Goal: Task Accomplishment & Management: Use online tool/utility

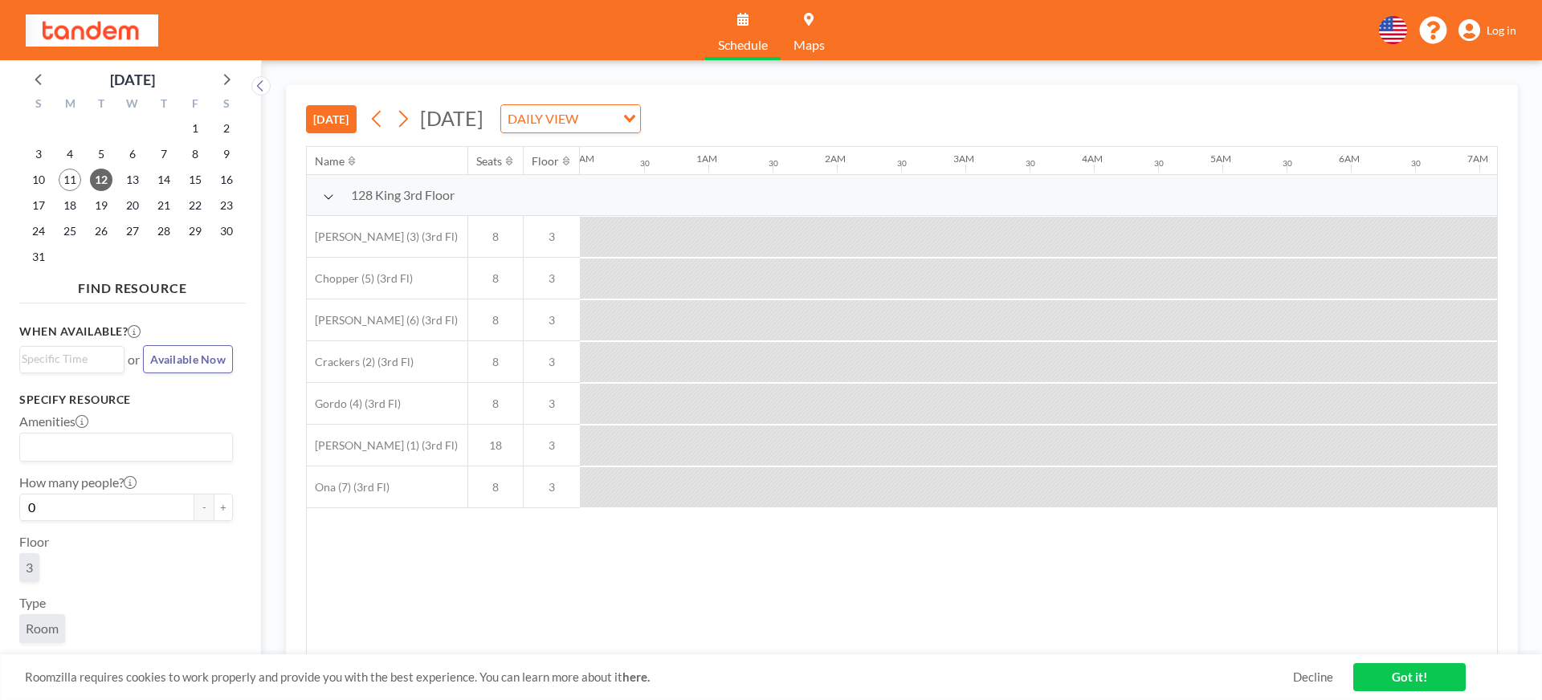
click at [1493, 36] on span "Log in" at bounding box center [1502, 30] width 30 height 14
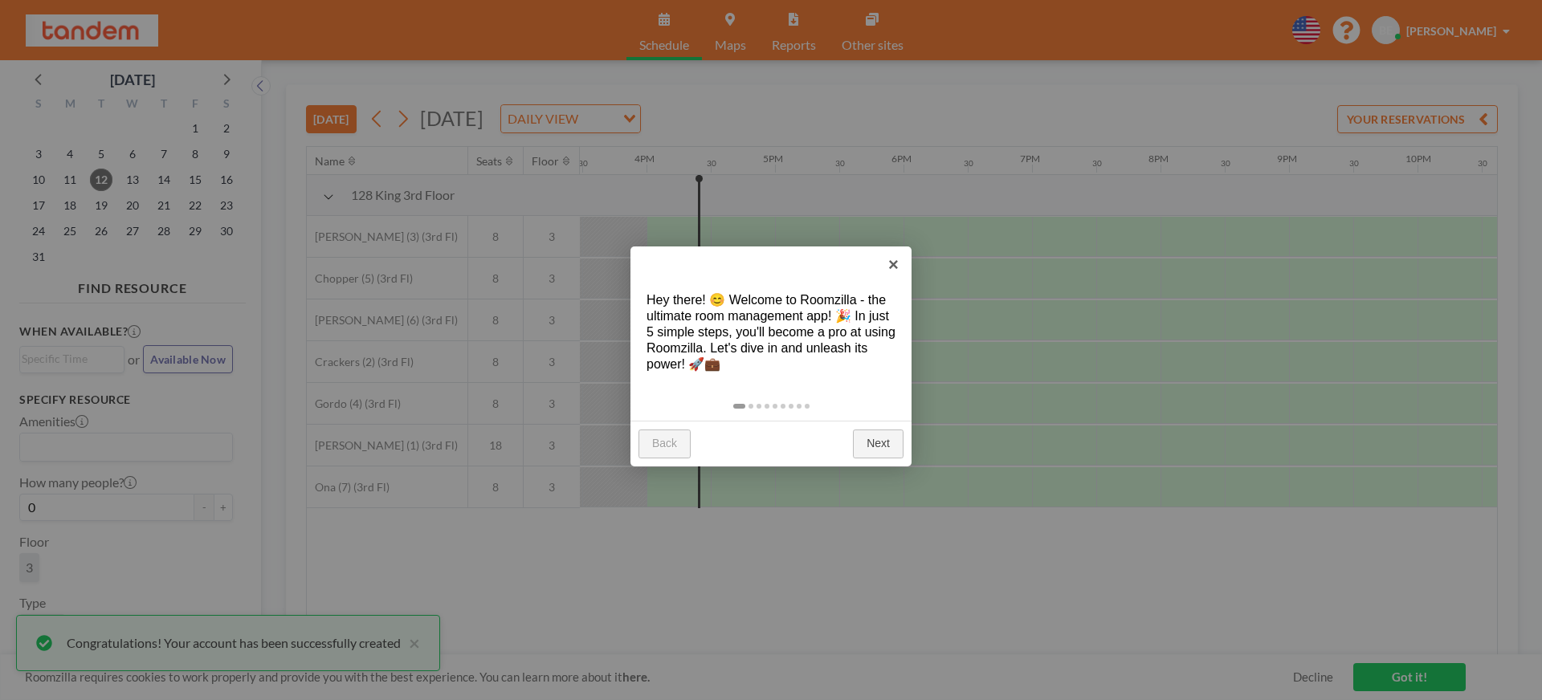
scroll to position [0, 1992]
click at [889, 263] on link "×" at bounding box center [894, 265] width 36 height 36
